Goal: Task Accomplishment & Management: Manage account settings

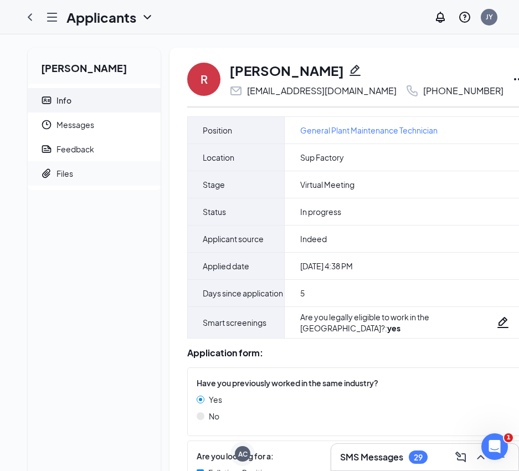
click at [64, 173] on div "Files" at bounding box center [64, 173] width 17 height 11
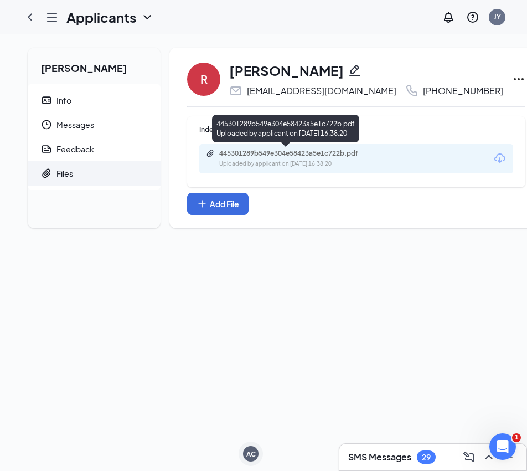
click at [297, 156] on div "445301289b549e304e58423a5e1c722b.pdf" at bounding box center [296, 153] width 155 height 9
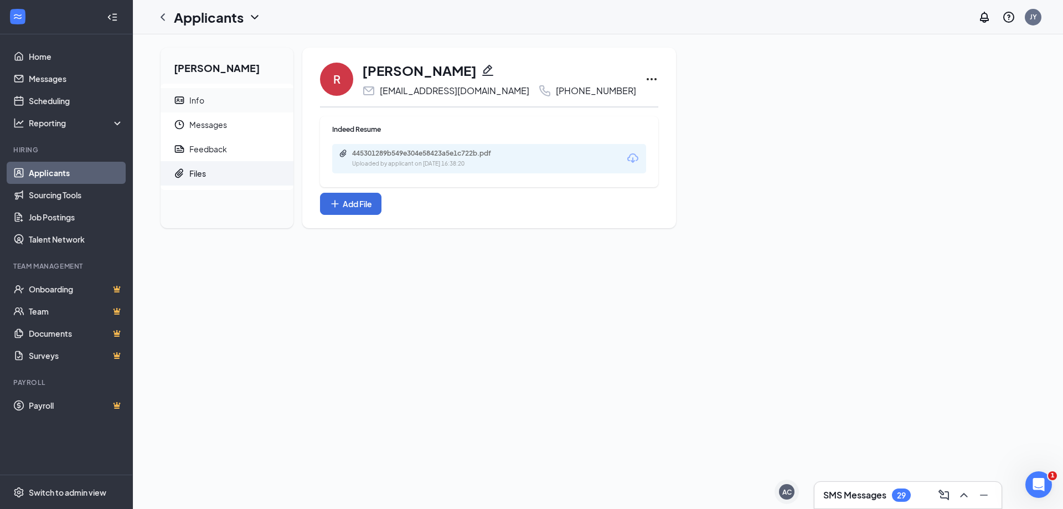
click at [195, 95] on div "Info" at bounding box center [196, 100] width 15 height 11
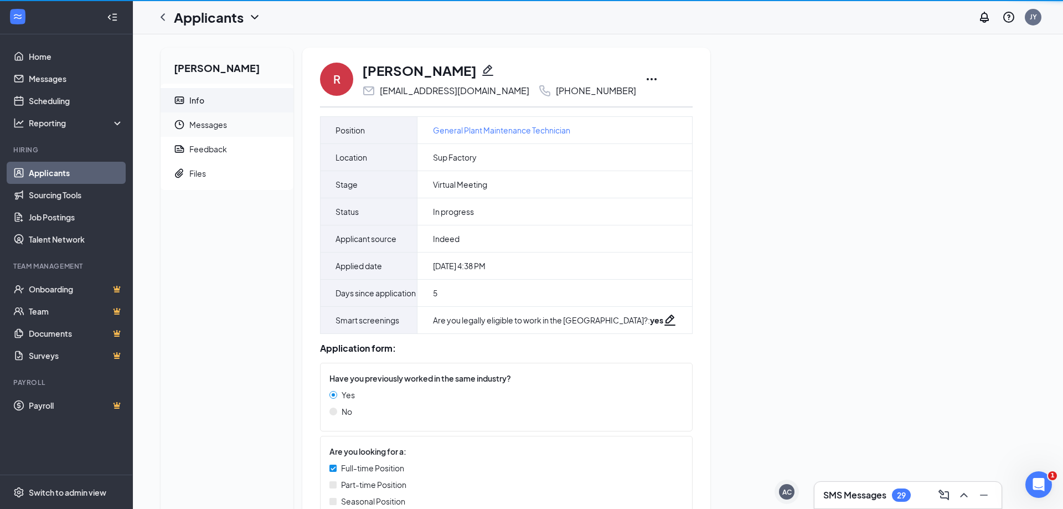
click at [197, 121] on span "Messages" at bounding box center [236, 124] width 95 height 24
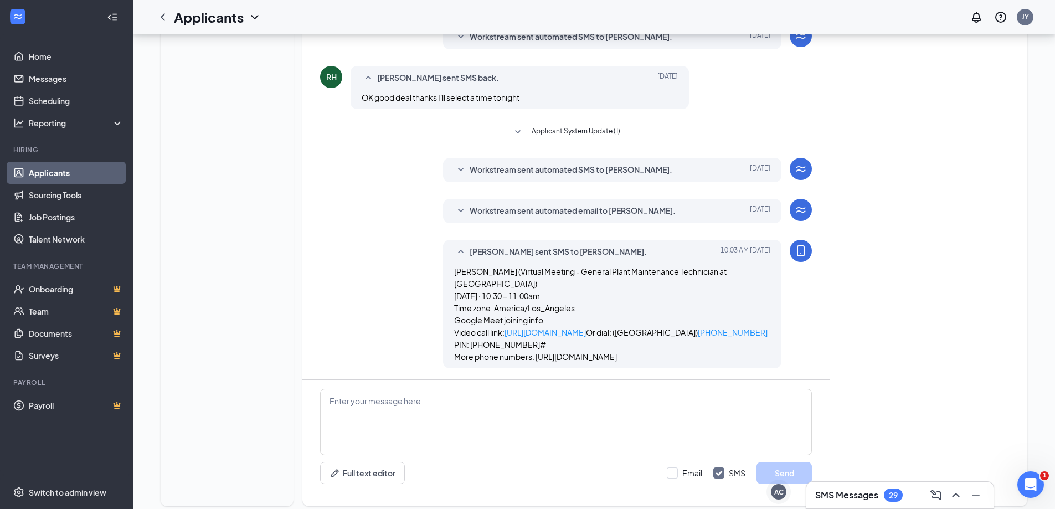
scroll to position [168, 0]
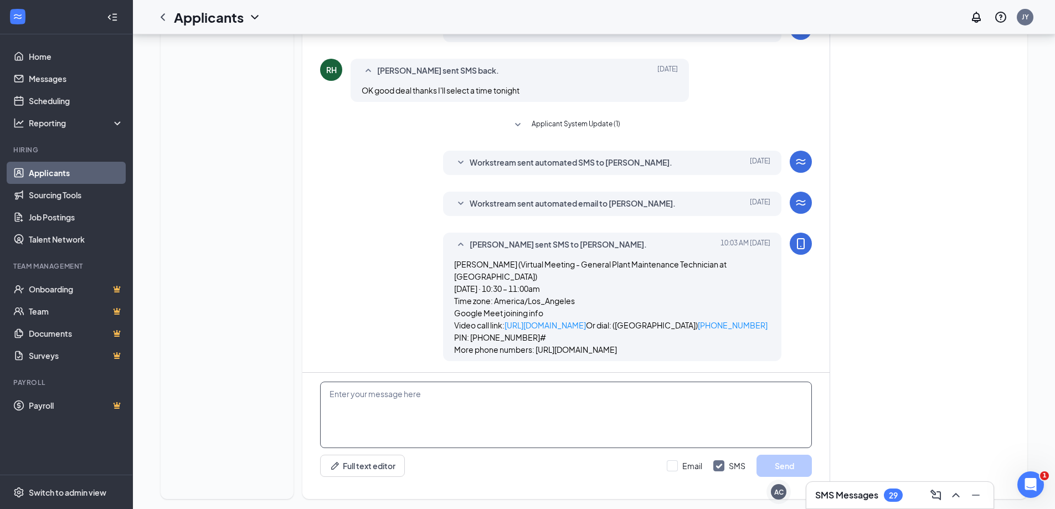
click at [508, 383] on textarea at bounding box center [566, 415] width 492 height 66
type textarea "o"
type textarea "do you need reschedule."
click at [527, 458] on button "Send" at bounding box center [784, 466] width 55 height 22
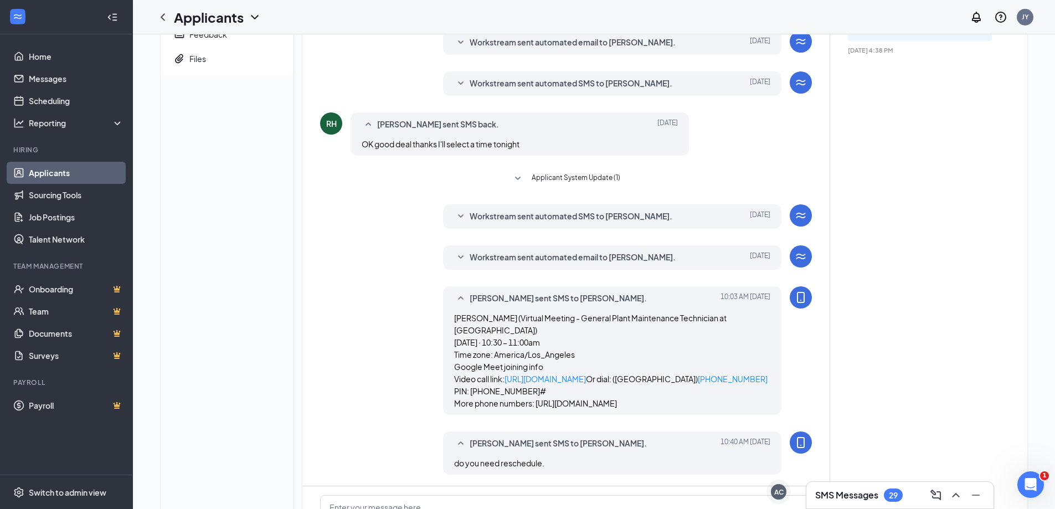
scroll to position [0, 0]
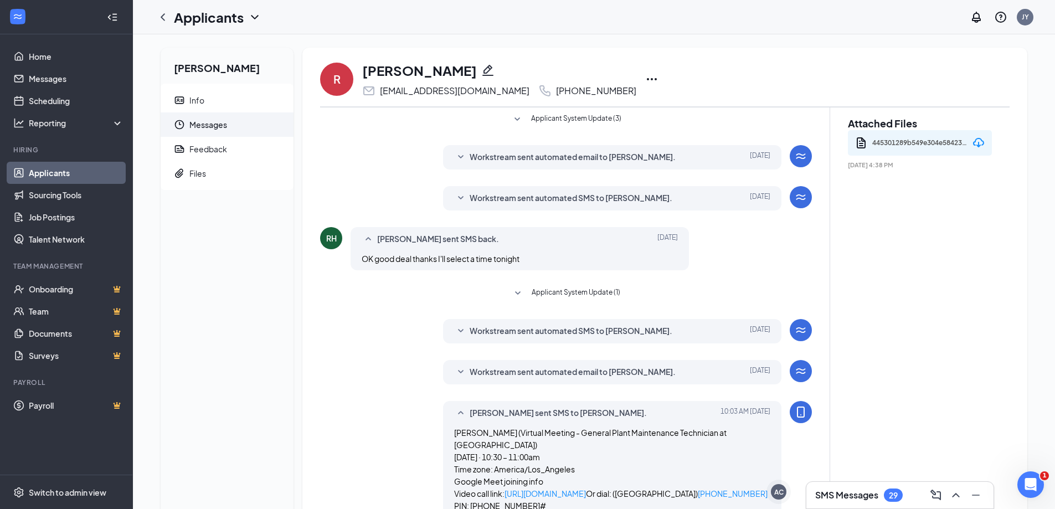
click at [527, 80] on icon "Ellipses" at bounding box center [651, 79] width 13 height 13
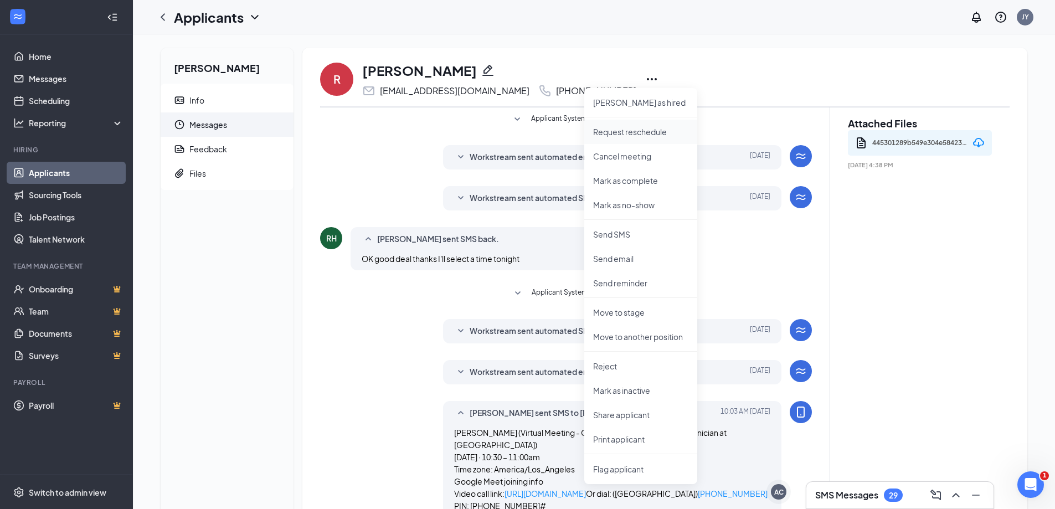
click at [527, 131] on p "Request reschedule" at bounding box center [640, 131] width 95 height 11
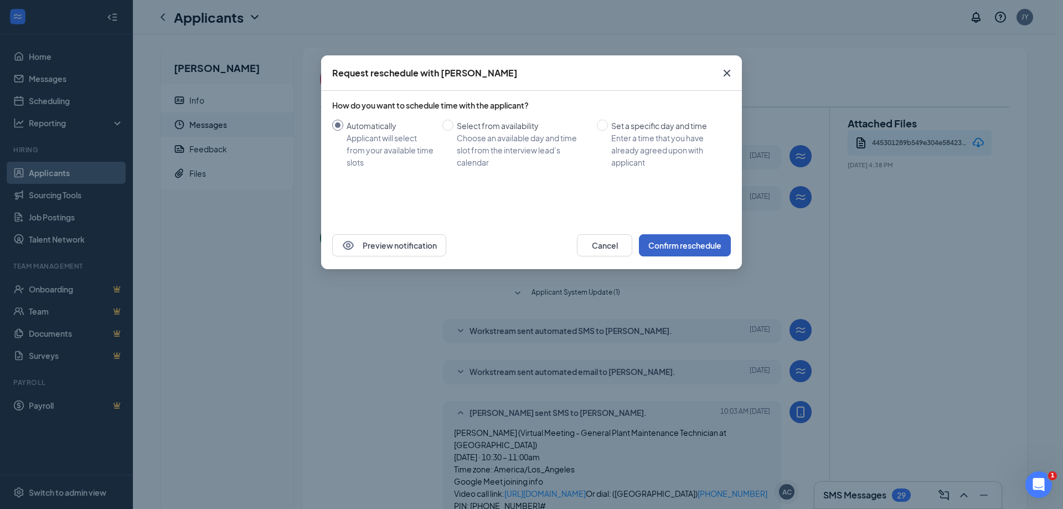
click at [527, 246] on button "Confirm reschedule" at bounding box center [685, 245] width 92 height 22
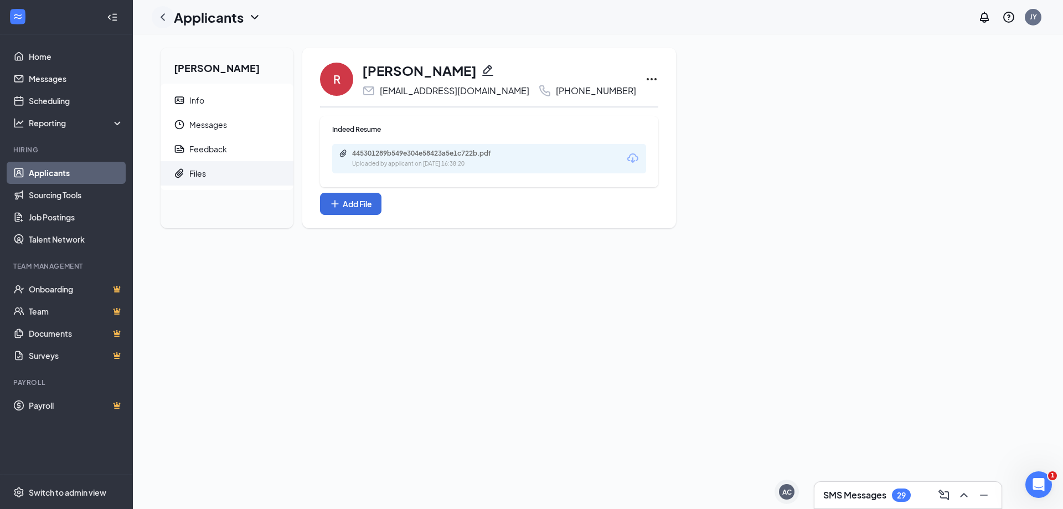
click at [166, 16] on icon "ChevronLeft" at bounding box center [162, 17] width 13 height 13
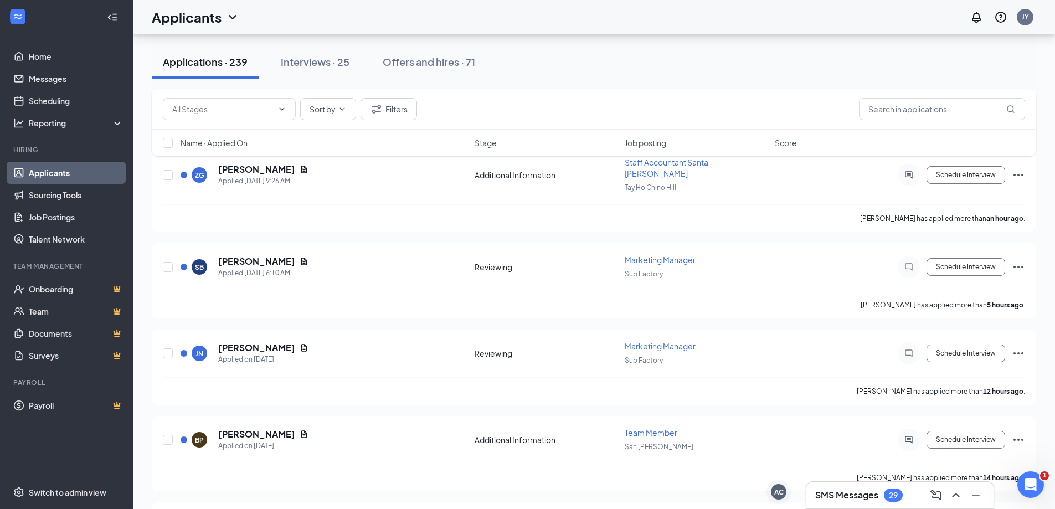
scroll to position [498, 0]
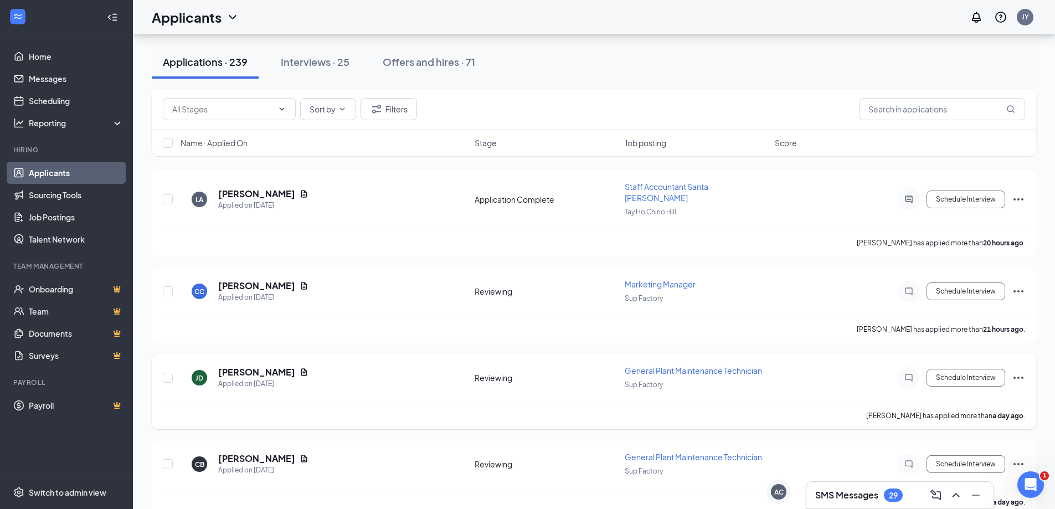
click at [527, 366] on span "General Plant Maintenance Technician" at bounding box center [693, 371] width 137 height 10
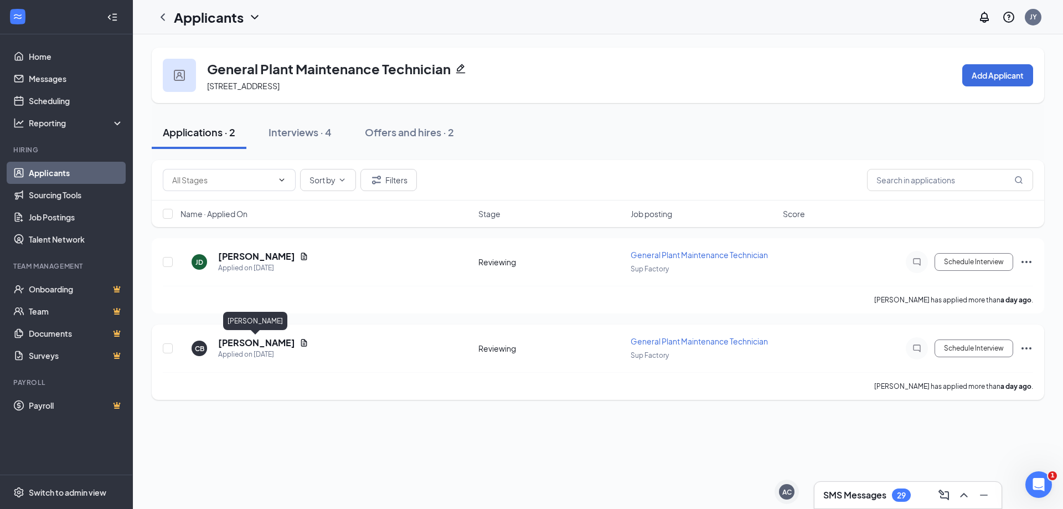
click at [261, 343] on h5 "Colton Bammert" at bounding box center [256, 343] width 77 height 12
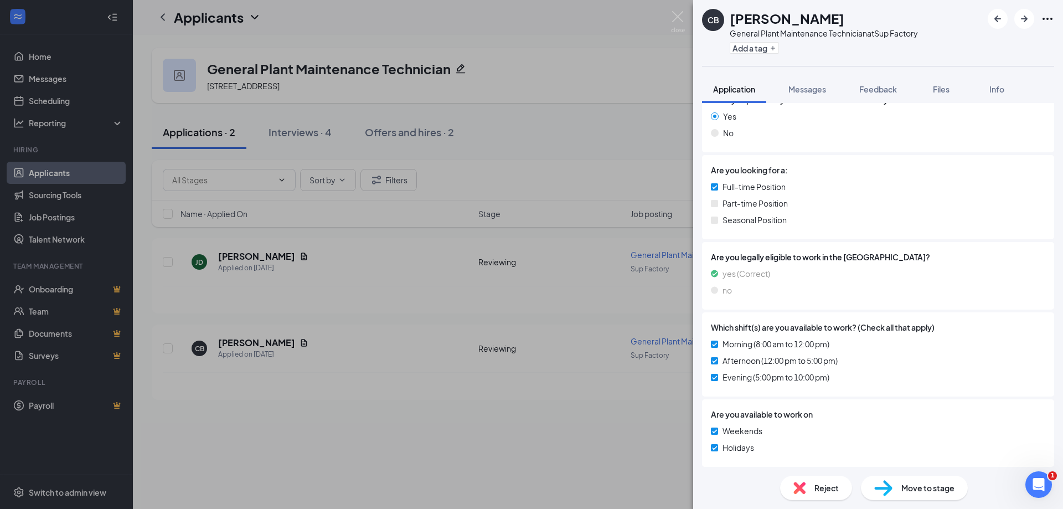
scroll to position [243, 0]
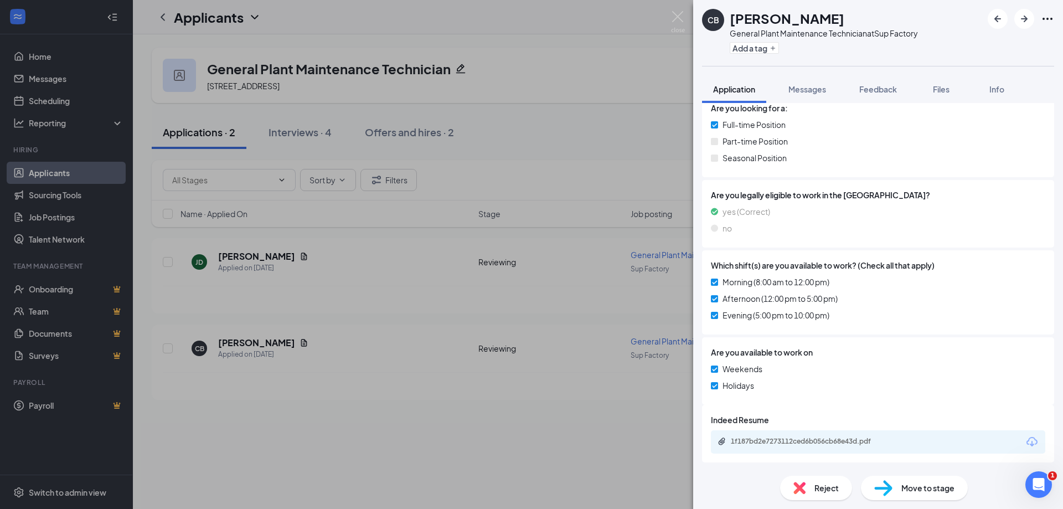
click at [527, 438] on div "1f187bd2e7273112ced6b056cb68e43d.pdf" at bounding box center [808, 441] width 155 height 9
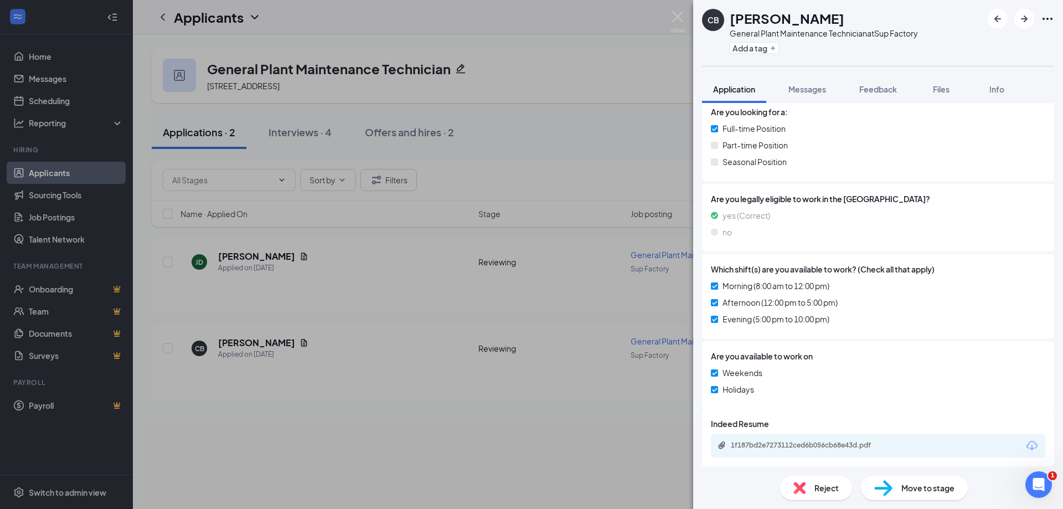
click at [527, 470] on span "Reject" at bounding box center [827, 488] width 24 height 12
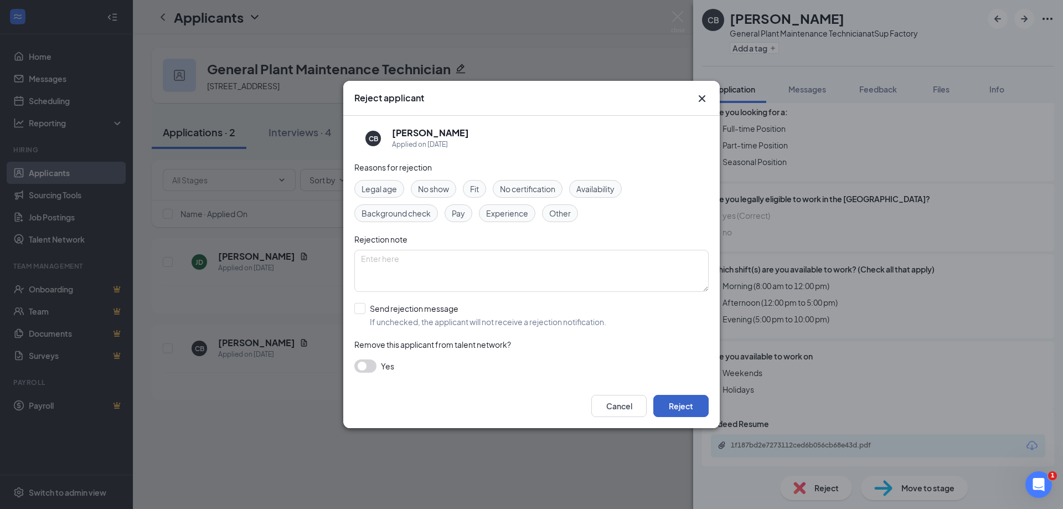
click at [527, 410] on button "Reject" at bounding box center [681, 406] width 55 height 22
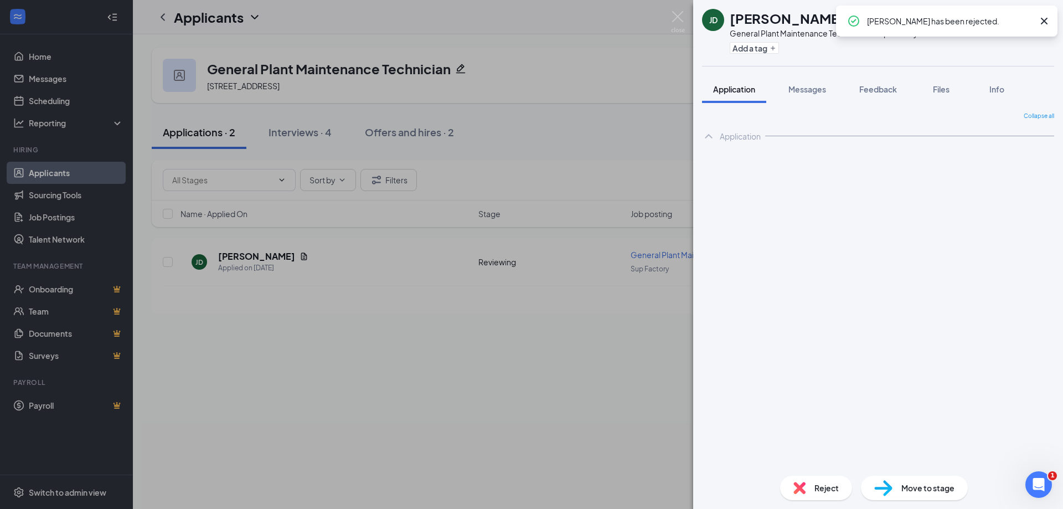
click at [238, 253] on div "JD Josue Duron General Plant Maintenance Technician at Sup Factory Add a tag Ap…" at bounding box center [531, 254] width 1063 height 509
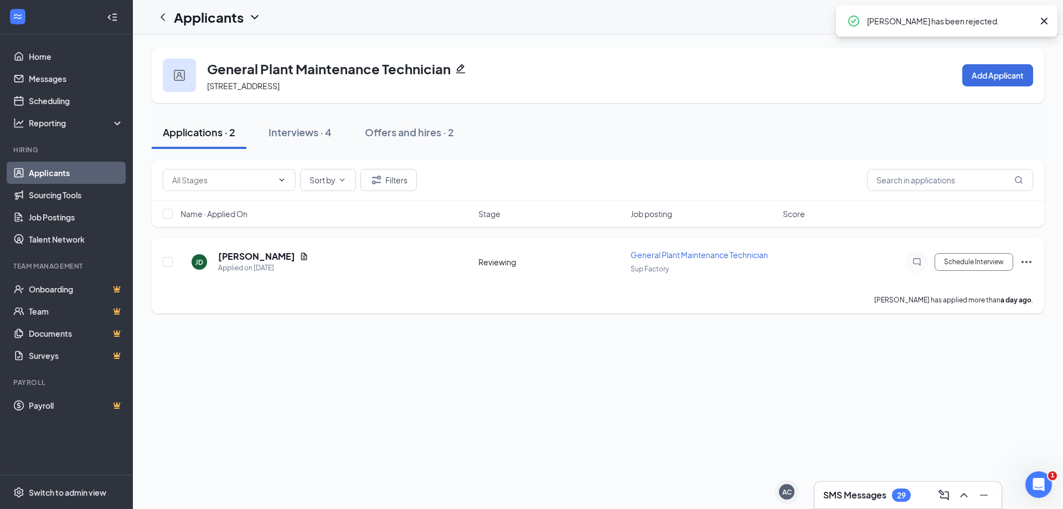
click at [239, 255] on h5 "Josue Duron" at bounding box center [256, 256] width 77 height 12
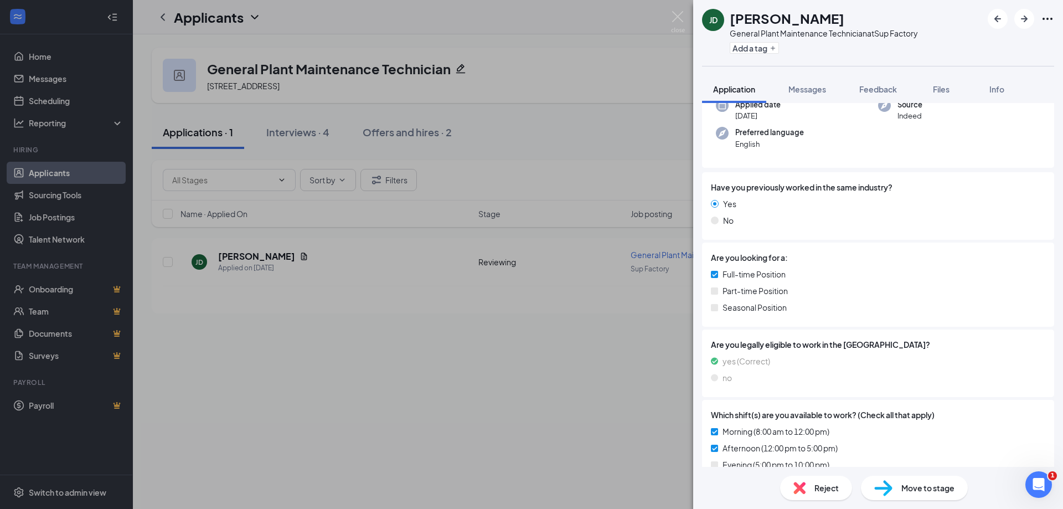
scroll to position [222, 0]
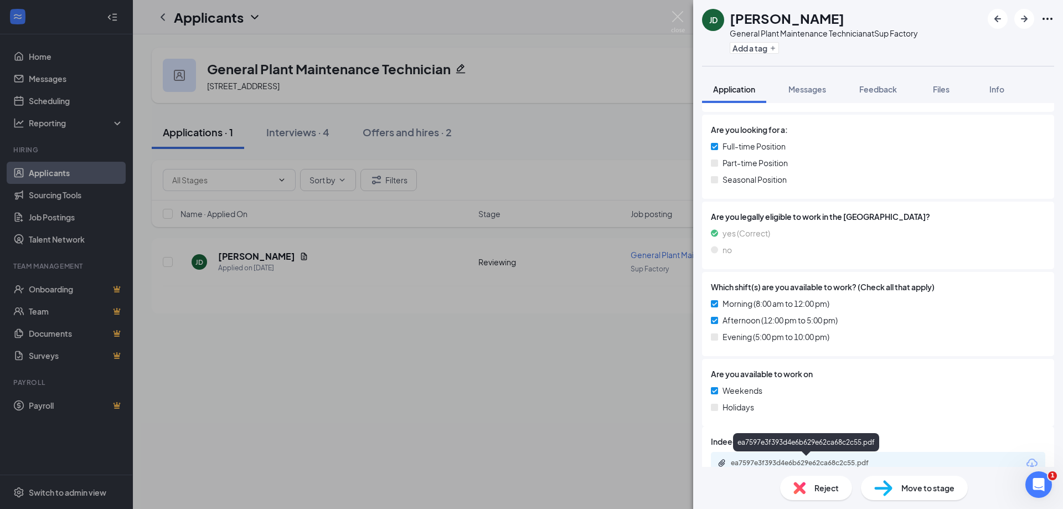
click at [527, 459] on div "ea7597e3f393d4e6b629e62ca68c2c55.pdf" at bounding box center [808, 463] width 155 height 9
click at [527, 470] on span "Reject" at bounding box center [827, 488] width 24 height 12
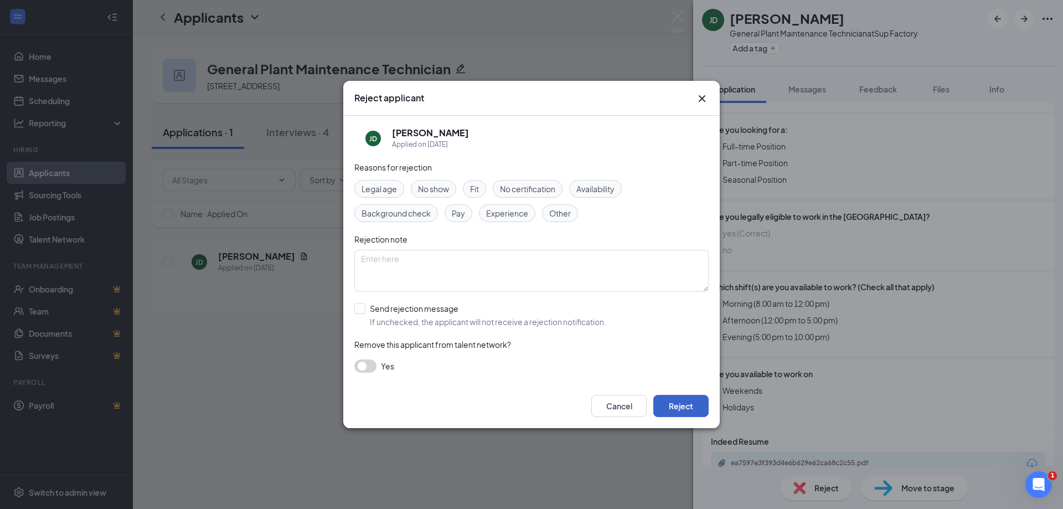
click at [527, 413] on button "Reject" at bounding box center [681, 406] width 55 height 22
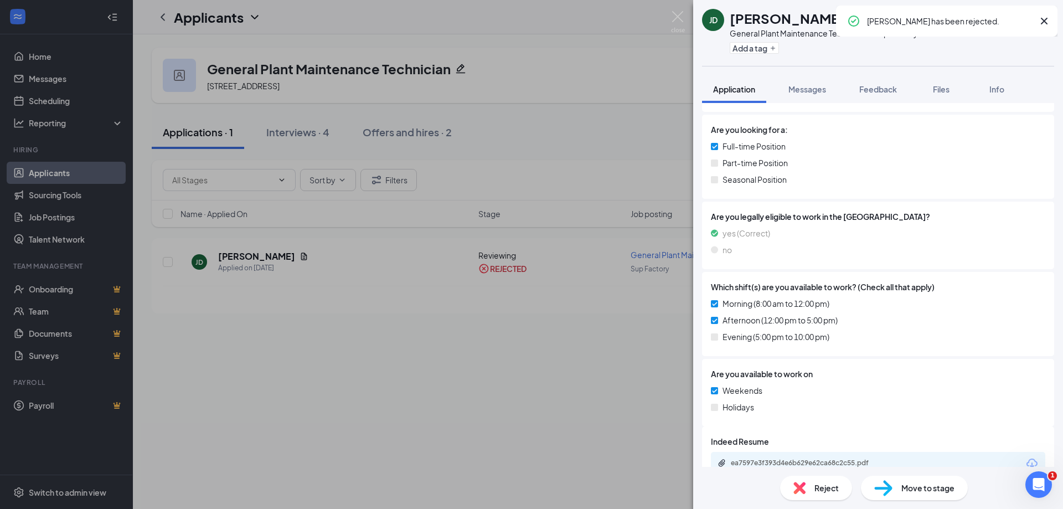
drag, startPoint x: 278, startPoint y: 335, endPoint x: 326, endPoint y: 339, distance: 47.8
click at [278, 334] on div "JD Josue Duron General Plant Maintenance Technician at Sup Factory Add a tag Ap…" at bounding box center [531, 254] width 1063 height 509
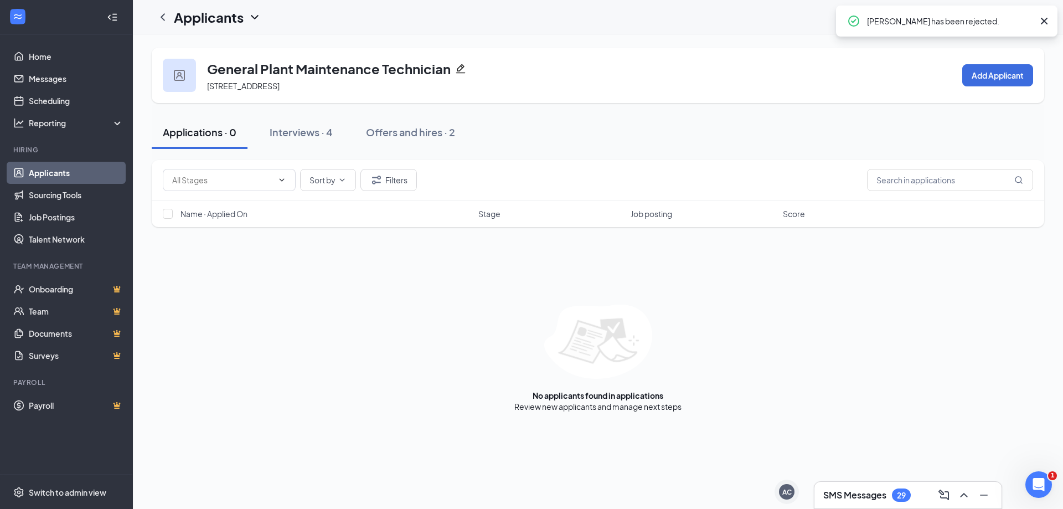
click at [527, 20] on icon "Cross" at bounding box center [1044, 21] width 7 height 7
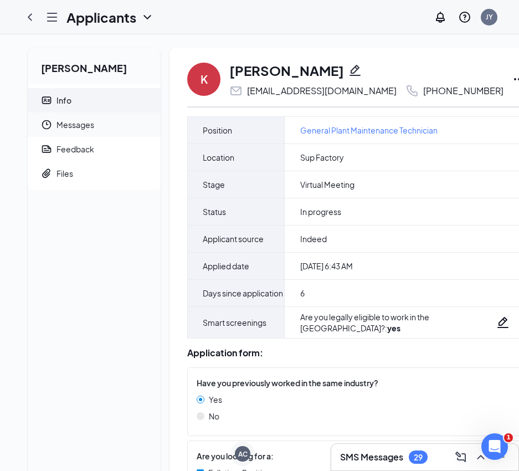
click at [74, 121] on span "Messages" at bounding box center [103, 124] width 95 height 24
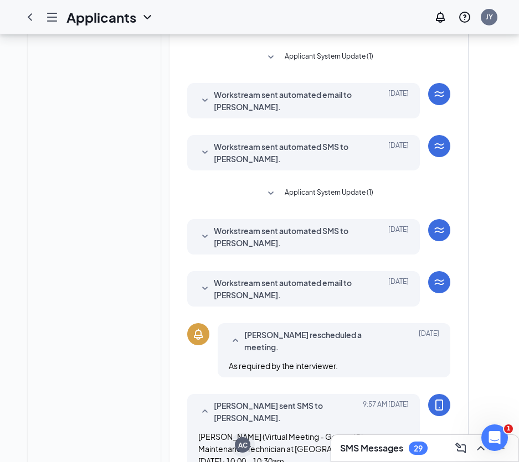
scroll to position [542, 0]
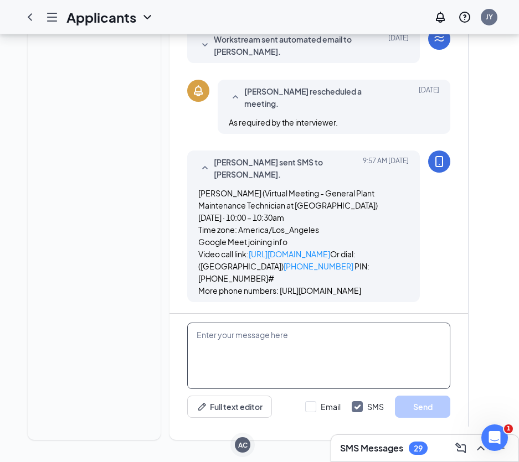
click at [268, 323] on textarea at bounding box center [318, 356] width 263 height 66
type textarea "do you need to reschedule?"
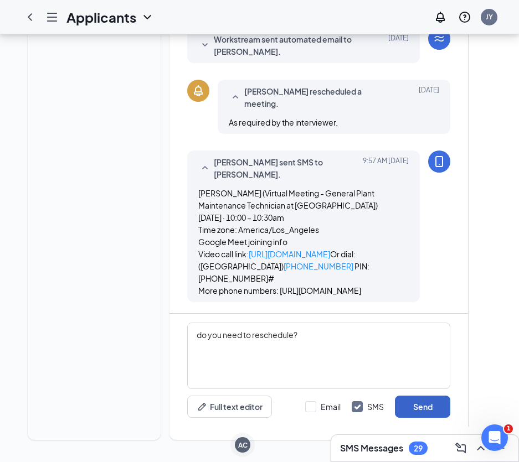
click at [426, 400] on button "Send" at bounding box center [422, 407] width 55 height 22
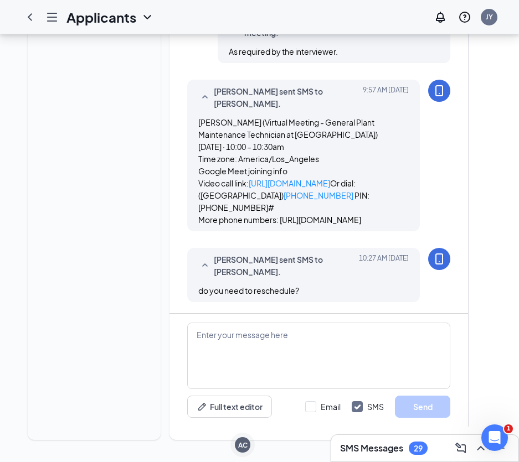
scroll to position [613, 0]
click at [39, 18] on div at bounding box center [30, 17] width 22 height 22
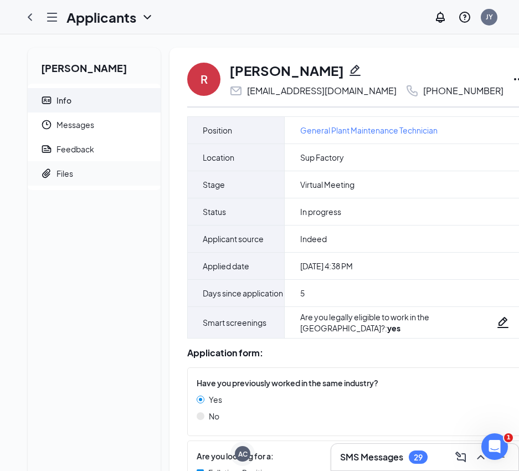
click at [44, 169] on icon "Paperclip" at bounding box center [46, 173] width 11 height 11
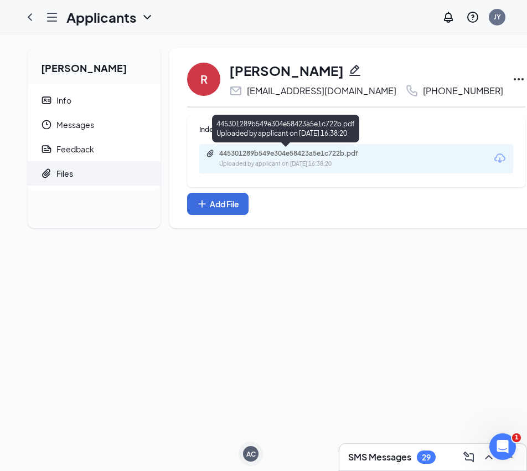
click at [274, 152] on div "445301289b549e304e58423a5e1c722b.pdf" at bounding box center [296, 153] width 155 height 9
